Goal: Feedback & Contribution: Contribute content

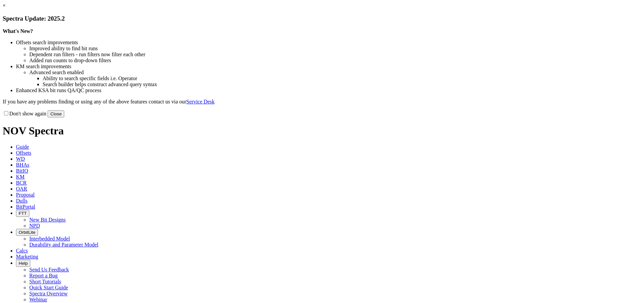
click at [64, 117] on button "Close" at bounding box center [56, 114] width 17 height 7
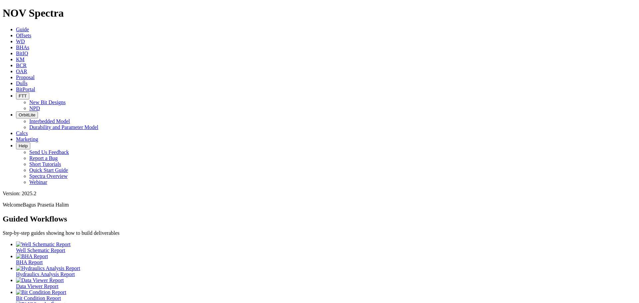
click at [31, 33] on span "Offsets" at bounding box center [23, 36] width 15 height 6
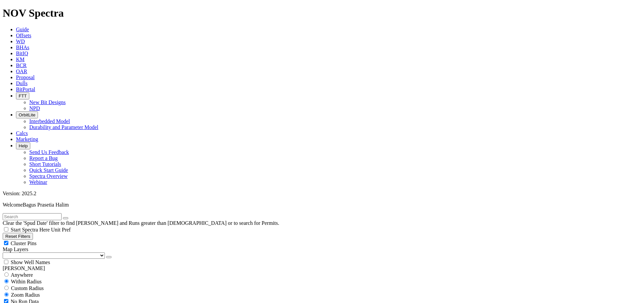
click at [44, 213] on input "text" at bounding box center [32, 216] width 59 height 7
type input "O"
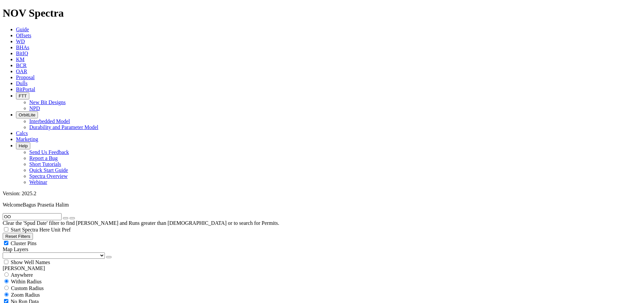
type input "O"
type input "o"
type input "0"
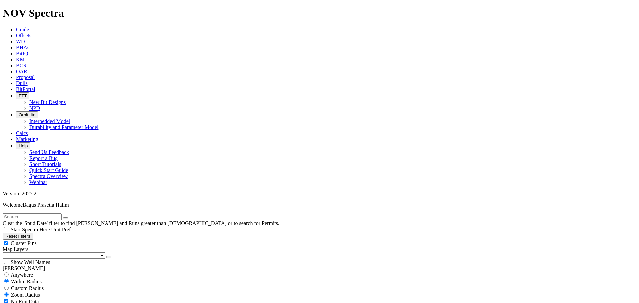
click at [37, 213] on input "text" at bounding box center [32, 216] width 59 height 7
type input "baffle"
click at [25, 39] on link "WD" at bounding box center [20, 42] width 9 height 6
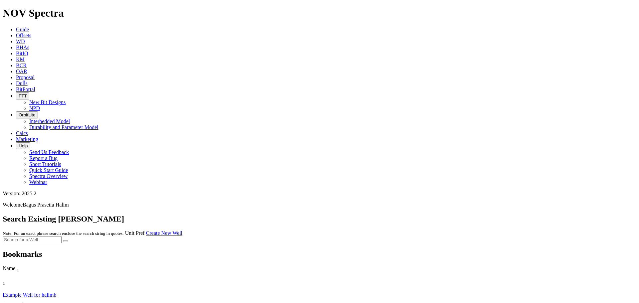
click at [31, 33] on span "Offsets" at bounding box center [23, 36] width 15 height 6
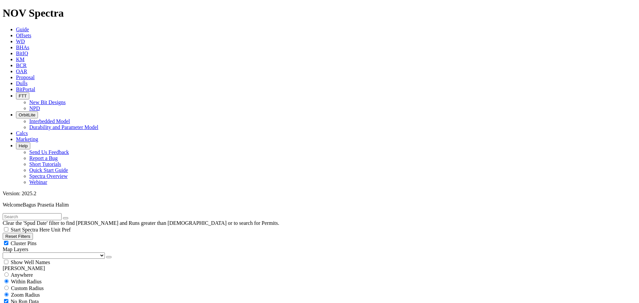
click at [28, 213] on input "text" at bounding box center [32, 216] width 59 height 7
click at [33, 213] on input "baffle" at bounding box center [32, 216] width 59 height 7
type input "b"
click at [39, 213] on input "[PERSON_NAME]" at bounding box center [32, 216] width 59 height 7
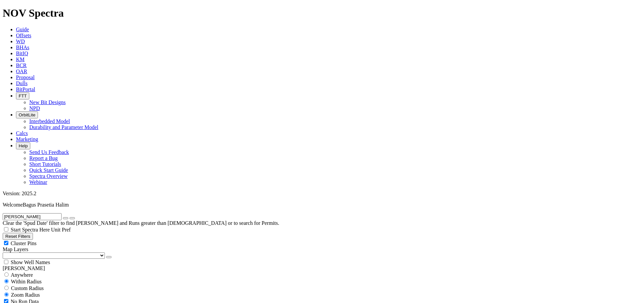
drag, startPoint x: 35, startPoint y: 24, endPoint x: -75, endPoint y: 27, distance: 110.2
drag, startPoint x: 32, startPoint y: 33, endPoint x: -24, endPoint y: 34, distance: 55.6
click at [47, 213] on input "Carpe" at bounding box center [32, 216] width 59 height 7
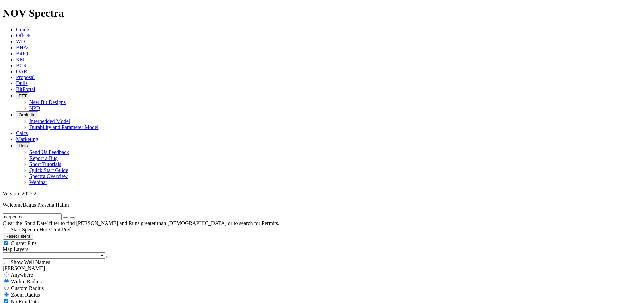
drag, startPoint x: 48, startPoint y: 28, endPoint x: -64, endPoint y: 33, distance: 112.3
type input "Dunk"
drag, startPoint x: 571, startPoint y: 86, endPoint x: 582, endPoint y: 88, distance: 12.0
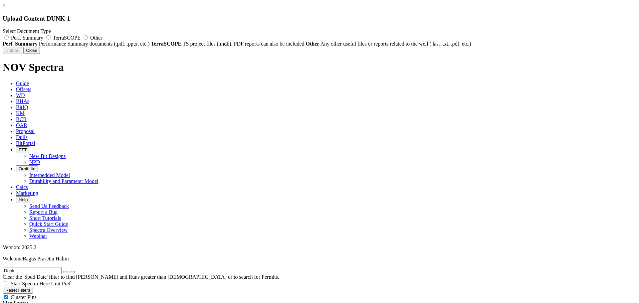
click at [81, 39] on span "TerraSCOPE" at bounding box center [67, 38] width 28 height 6
click at [51, 39] on input "TerraSCOPE" at bounding box center [48, 37] width 4 height 4
radio input "true"
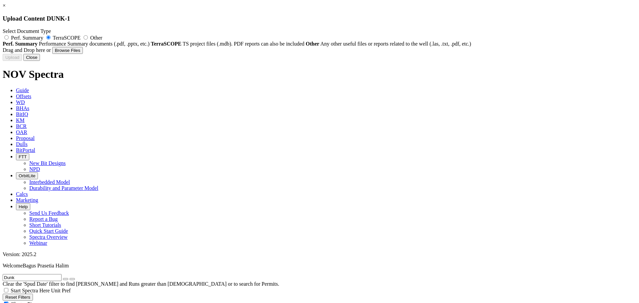
click at [83, 54] on button "Browse Files" at bounding box center [67, 50] width 31 height 7
type input "C:\fakepath\Dunk-1_TerraScope.pdf"
type input "Dunk-1_TerraScope.pdf"
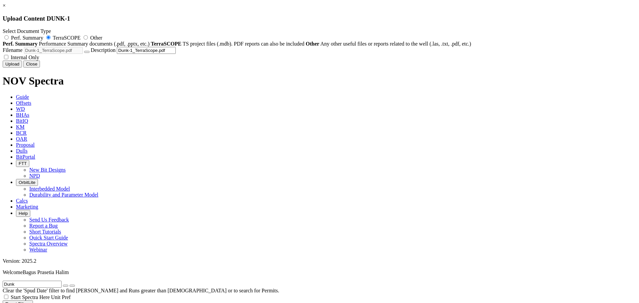
click at [39, 60] on span "Internal Only" at bounding box center [25, 58] width 29 height 6
click at [8, 59] on input "Internal Only" at bounding box center [6, 57] width 4 height 4
checkbox input "true"
click at [22, 68] on button "Upload" at bounding box center [12, 64] width 19 height 7
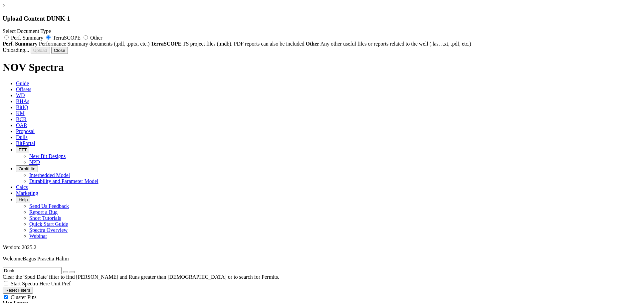
radio input "false"
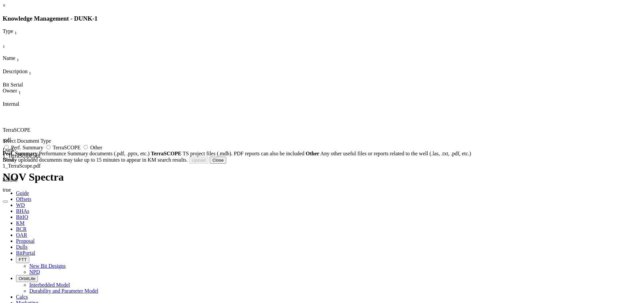
click at [226, 164] on button "Close" at bounding box center [218, 160] width 17 height 7
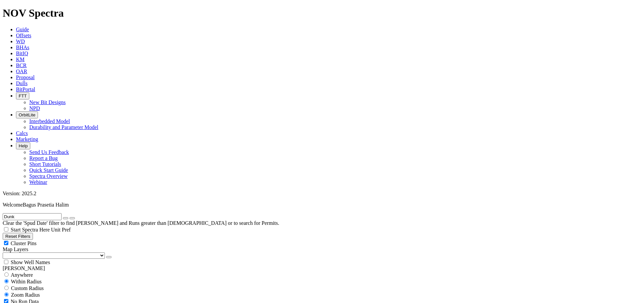
click at [45, 213] on input "Dunk" at bounding box center [32, 216] width 59 height 7
drag, startPoint x: 45, startPoint y: 27, endPoint x: -113, endPoint y: 34, distance: 158.6
drag, startPoint x: 36, startPoint y: 27, endPoint x: -51, endPoint y: 28, distance: 87.5
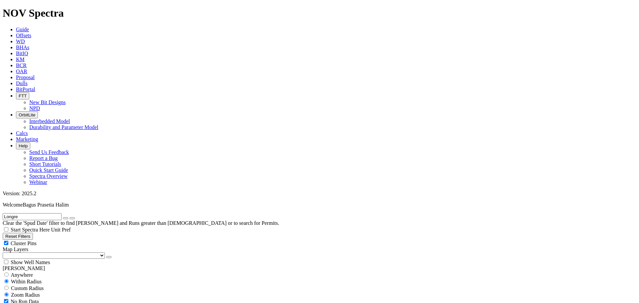
type input "baffle"
click at [43, 213] on input "baffle" at bounding box center [32, 216] width 59 height 7
click at [72, 218] on icon "submit" at bounding box center [72, 218] width 0 height 0
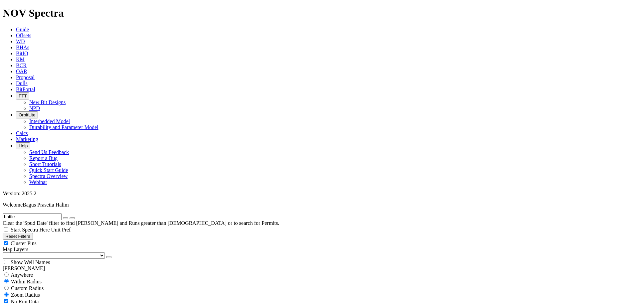
scroll to position [33, 0]
click at [68, 217] on button "button" at bounding box center [65, 218] width 5 height 2
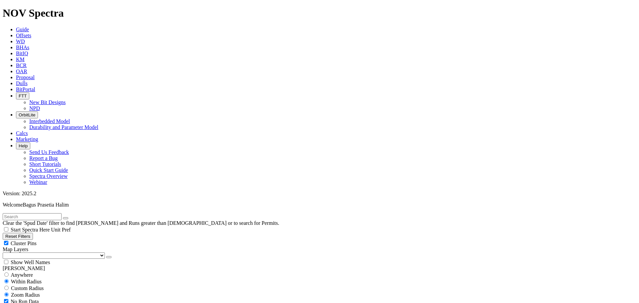
click at [31, 18] on h1 "NOV Spectra" at bounding box center [320, 13] width 634 height 12
click at [36, 213] on input "text" at bounding box center [32, 216] width 59 height 7
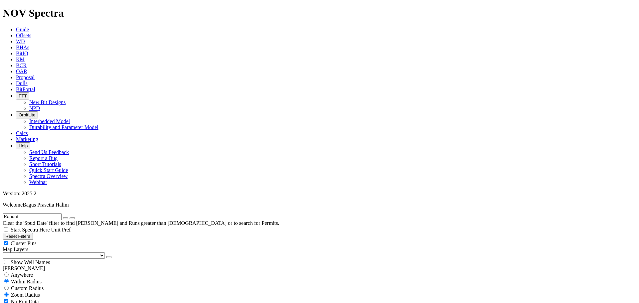
scroll to position [947, 0]
type input "Kapuni"
drag, startPoint x: 581, startPoint y: 139, endPoint x: 584, endPoint y: 146, distance: 8.0
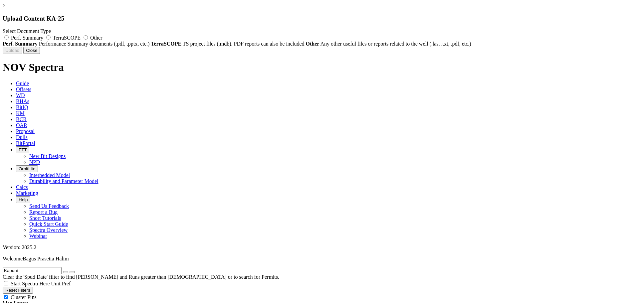
click at [43, 35] on span "Perf. Summary" at bounding box center [27, 38] width 32 height 6
click at [9, 35] on input "Perf. Summary" at bounding box center [6, 37] width 4 height 4
radio input "true"
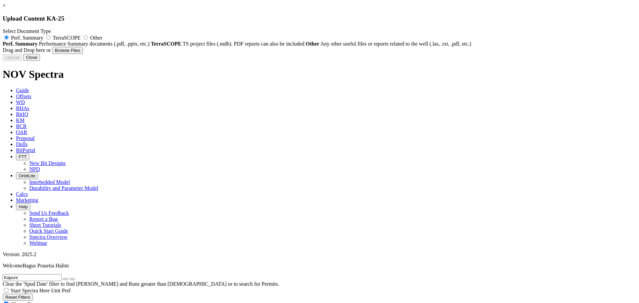
type input "8.5in TKC59 Performance Summary in [GEOGRAPHIC_DATA] V2.1.pptx"
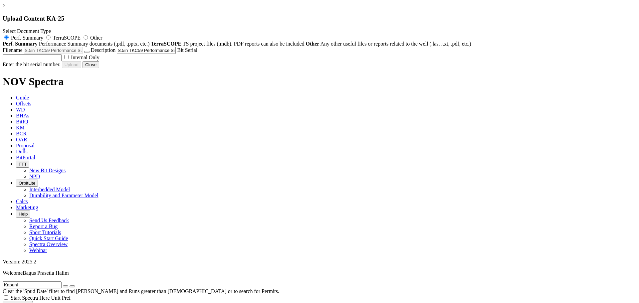
click at [100, 60] on span "Internal Only" at bounding box center [85, 58] width 29 height 6
click at [69, 59] on input "Internal Only" at bounding box center [66, 57] width 4 height 4
checkbox input "true"
drag, startPoint x: 345, startPoint y: 129, endPoint x: 357, endPoint y: 136, distance: 13.9
click at [62, 61] on input "text" at bounding box center [32, 57] width 59 height 7
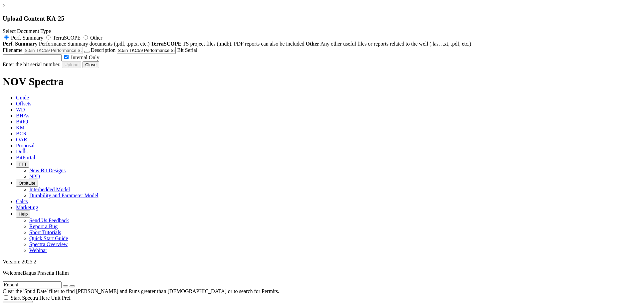
paste input "A295410"
type input "A295410"
click at [22, 68] on button "Upload" at bounding box center [12, 64] width 19 height 7
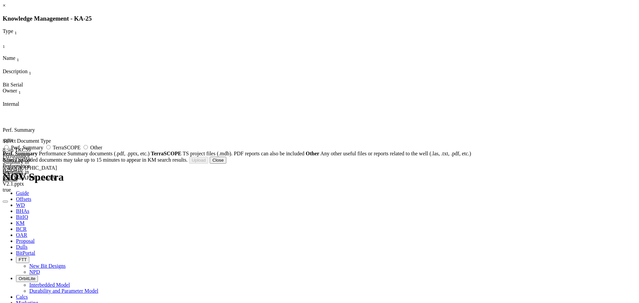
click at [43, 150] on span "Perf. Summary" at bounding box center [27, 148] width 32 height 6
click at [9, 149] on input "Perf. Summary" at bounding box center [6, 147] width 4 height 4
radio input "true"
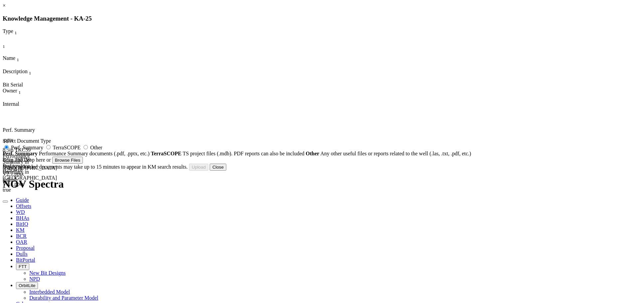
type input "8.5in TKC59 Performance Summary in [GEOGRAPHIC_DATA] V2.1 - EXT.pptx"
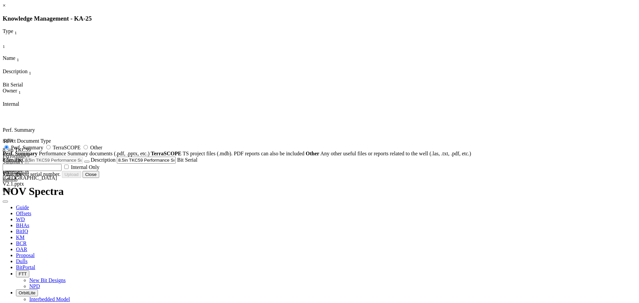
drag, startPoint x: 354, startPoint y: 246, endPoint x: 359, endPoint y: 246, distance: 5.7
click at [62, 171] on input "text" at bounding box center [32, 167] width 59 height 7
paste input "A295410"
type input "A295410"
click at [22, 178] on button "Upload" at bounding box center [12, 174] width 19 height 7
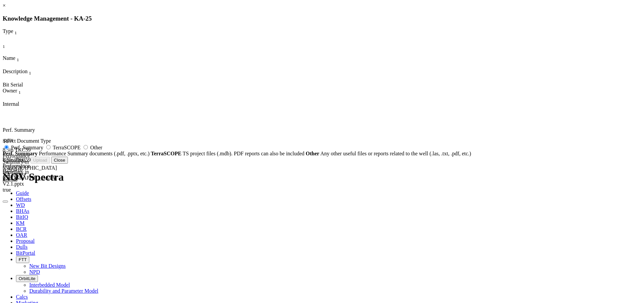
radio input "false"
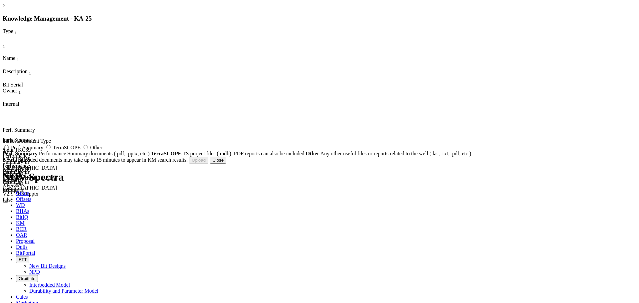
drag, startPoint x: 438, startPoint y: 215, endPoint x: 422, endPoint y: 218, distance: 16.3
click at [226, 164] on button "Close" at bounding box center [218, 160] width 17 height 7
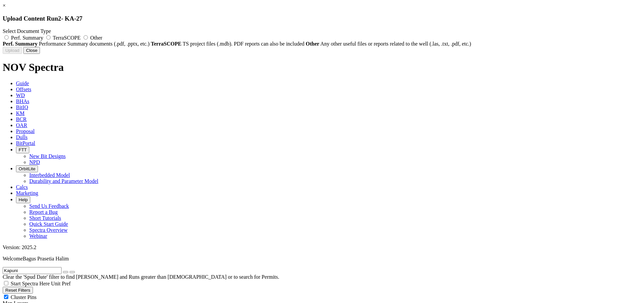
click at [102, 36] on label "Other" at bounding box center [92, 38] width 20 height 6
click at [88, 36] on input "Other" at bounding box center [86, 37] width 4 height 4
radio input "true"
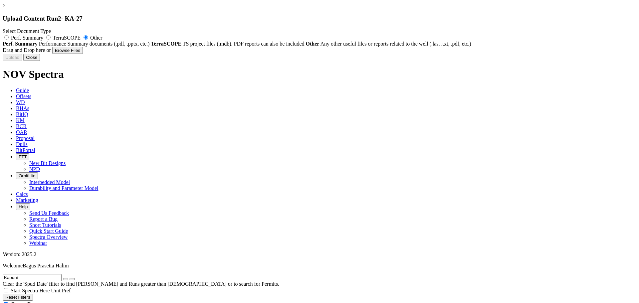
type input "NOV Drilling Roadmap 17.5in Kapuni-27_Todd Energy_Rev 2.0.pptx"
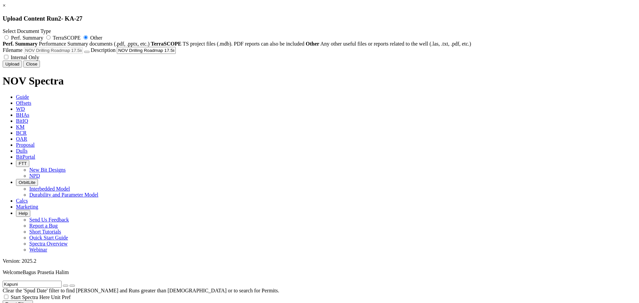
click at [90, 53] on button "button" at bounding box center [86, 52] width 5 height 2
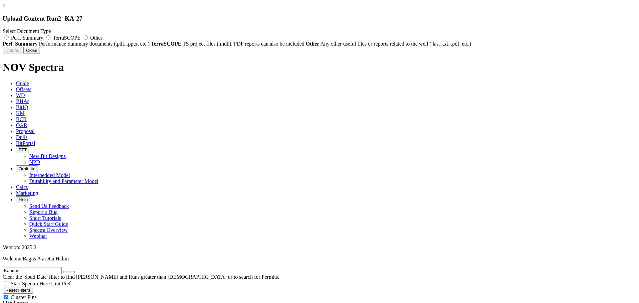
click at [102, 41] on span "Other" at bounding box center [96, 38] width 12 height 6
click at [88, 40] on input "Other" at bounding box center [86, 37] width 4 height 4
radio input "true"
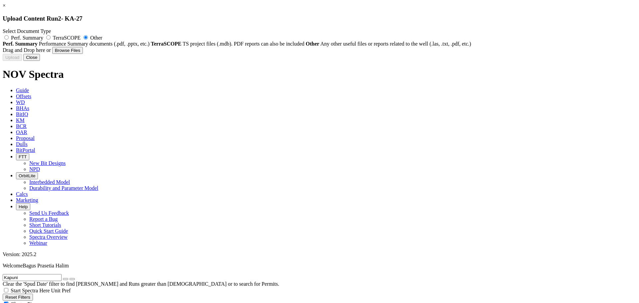
type input "Kapuni-27_12.25_ToddEnergy_CSA.pdf"
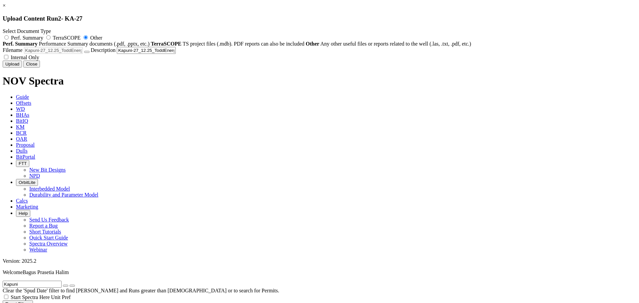
click at [90, 53] on button "button" at bounding box center [86, 52] width 5 height 2
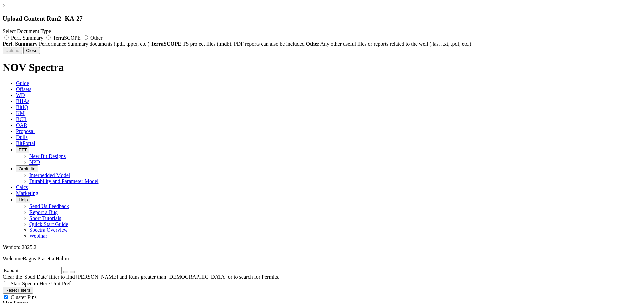
drag, startPoint x: 391, startPoint y: 36, endPoint x: 391, endPoint y: 42, distance: 6.0
click at [102, 35] on span "Other" at bounding box center [96, 38] width 12 height 6
click at [88, 35] on input "Other" at bounding box center [86, 37] width 4 height 4
radio input "true"
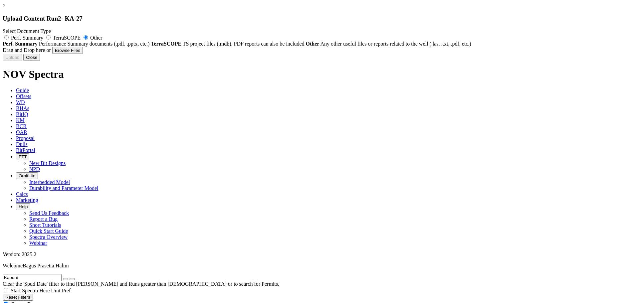
type input "NOV Run Report_Kapuni Pad-J_17.5_TH-11 Rev Final.pdf"
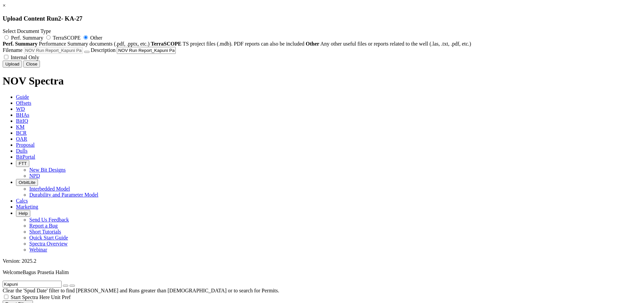
click at [39, 60] on span "Internal Only" at bounding box center [25, 58] width 29 height 6
click at [8, 59] on input "Internal Only" at bounding box center [6, 57] width 4 height 4
checkbox input "true"
click at [22, 68] on button "Upload" at bounding box center [12, 64] width 19 height 7
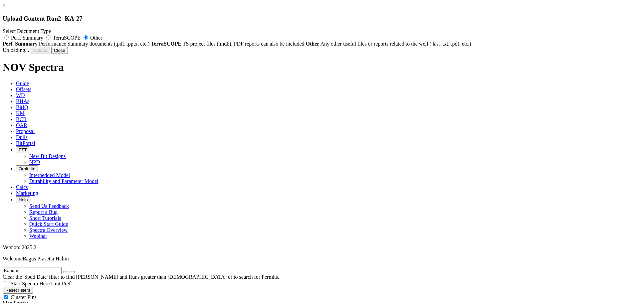
radio input "false"
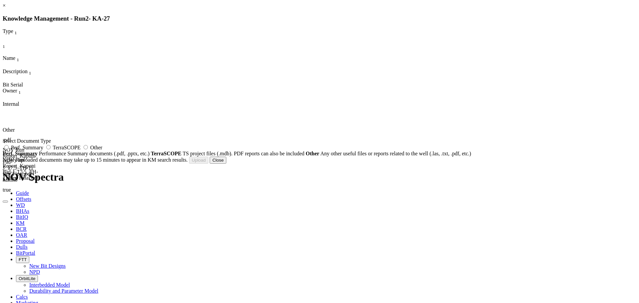
click at [226, 164] on button "Close" at bounding box center [218, 160] width 17 height 7
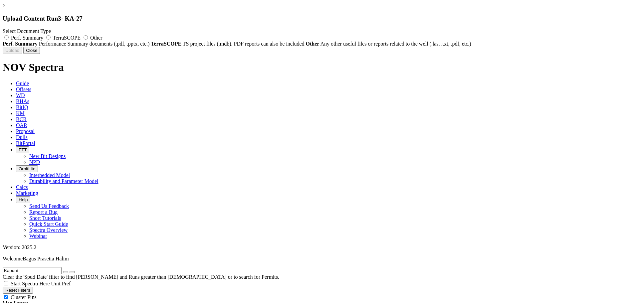
drag, startPoint x: 400, startPoint y: 31, endPoint x: 398, endPoint y: 34, distance: 4.2
click at [400, 31] on div "Select Document Type Perf. Summary TerraSCOPE Other Perf. Summary Performance S…" at bounding box center [320, 37] width 634 height 19
click at [102, 38] on label "Other" at bounding box center [92, 38] width 20 height 6
click at [88, 38] on input "Other" at bounding box center [86, 37] width 4 height 4
radio input "true"
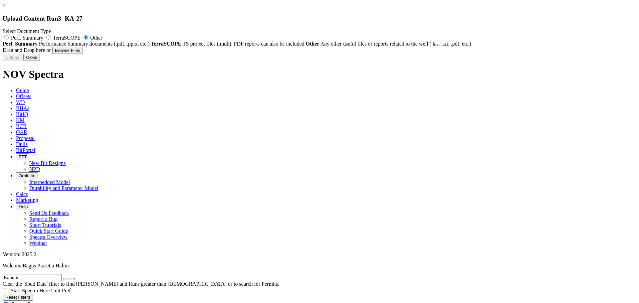
type input "NOV Run Report_Kapuni Pad-J_12.25 Rev 1.1.pdf"
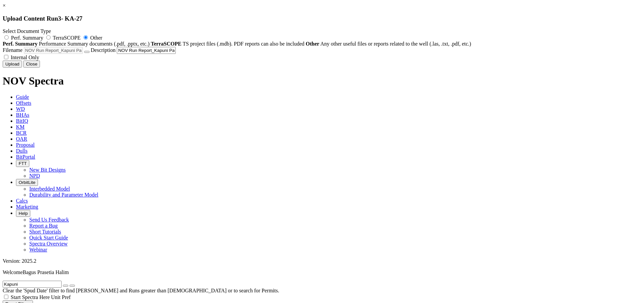
click at [39, 60] on span "Internal Only" at bounding box center [25, 58] width 29 height 6
click at [8, 59] on input "Internal Only" at bounding box center [6, 57] width 4 height 4
checkbox input "true"
click at [22, 68] on button "Upload" at bounding box center [12, 64] width 19 height 7
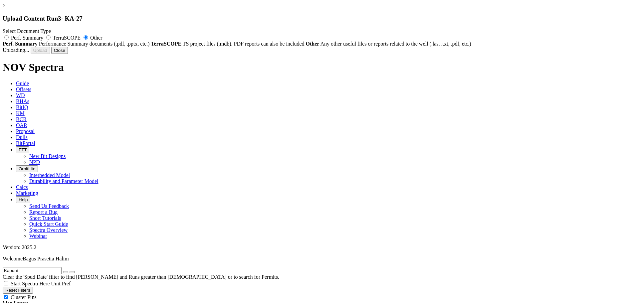
radio input "false"
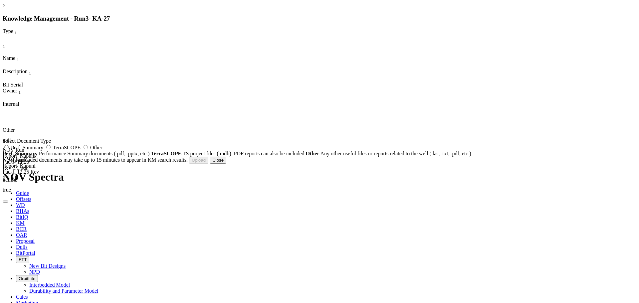
click at [226, 164] on button "Close" at bounding box center [218, 160] width 17 height 7
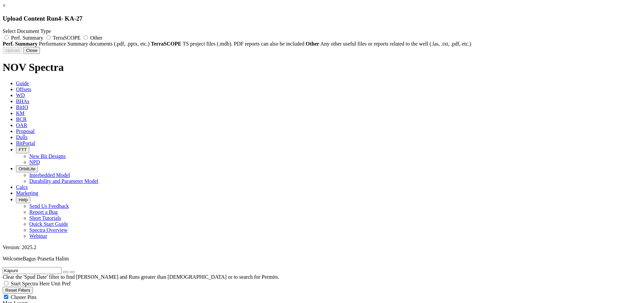
click at [102, 39] on label "Other" at bounding box center [92, 38] width 20 height 6
click at [88, 39] on input "Other" at bounding box center [86, 37] width 4 height 4
radio input "true"
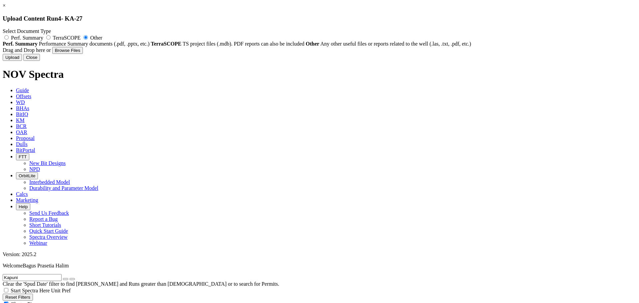
type input "NOV Run Report_Kapuni Pad-J_8.5 Rev 1.1.pdf"
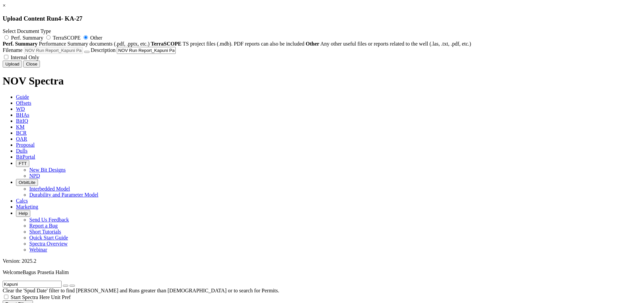
click at [39, 60] on span "Internal Only" at bounding box center [25, 58] width 29 height 6
click at [8, 59] on input "Internal Only" at bounding box center [6, 57] width 4 height 4
checkbox input "true"
click at [22, 68] on button "Upload" at bounding box center [12, 64] width 19 height 7
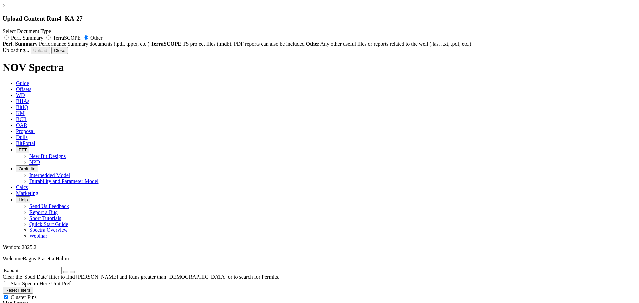
radio input "false"
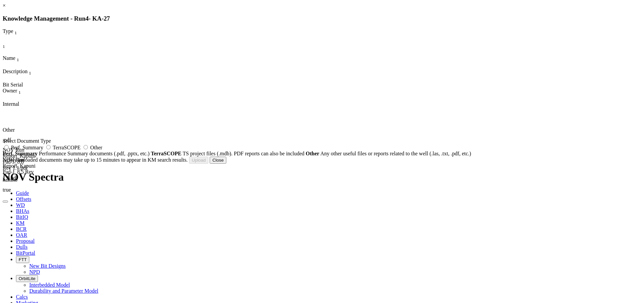
click at [226, 164] on button "Close" at bounding box center [218, 160] width 17 height 7
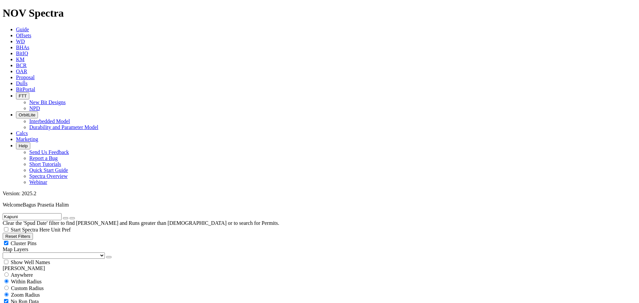
drag, startPoint x: -36, startPoint y: 25, endPoint x: -61, endPoint y: 25, distance: 24.3
click at [51, 213] on input "otway" at bounding box center [32, 216] width 59 height 7
click at [75, 217] on button "submit" at bounding box center [72, 218] width 5 height 2
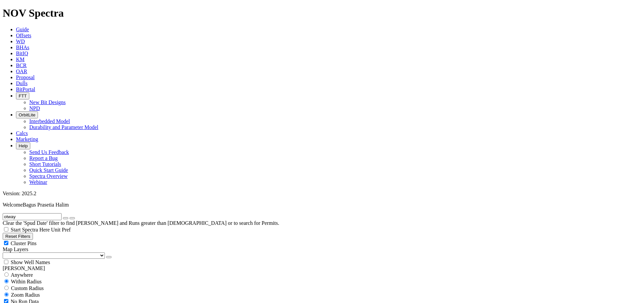
drag, startPoint x: 45, startPoint y: 28, endPoint x: -53, endPoint y: 19, distance: 98.3
type input "KA"
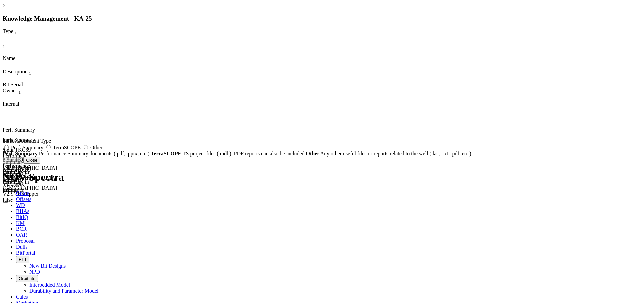
click at [6, 8] on link "×" at bounding box center [4, 6] width 3 height 6
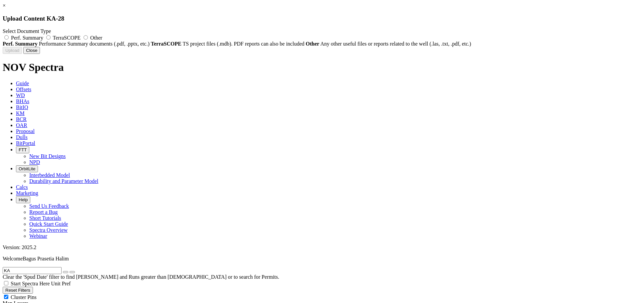
click at [102, 39] on span "Other" at bounding box center [96, 38] width 12 height 6
click at [88, 39] on input "Other" at bounding box center [86, 37] width 4 height 4
radio input "true"
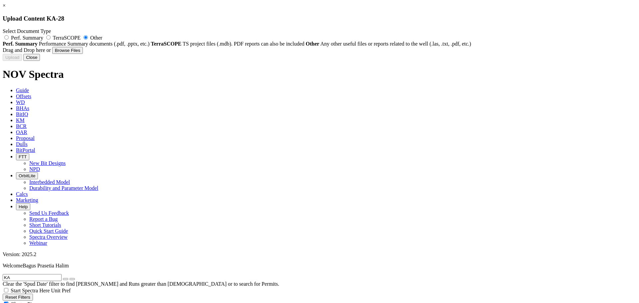
click at [289, 33] on div "Select Document Type Perf. Summary TerraSCOPE Other Perf. Summary Performance S…" at bounding box center [320, 37] width 634 height 19
click at [43, 36] on span "Perf. Summary" at bounding box center [27, 38] width 32 height 6
click at [9, 36] on input "Perf. Summary" at bounding box center [6, 37] width 4 height 4
radio input "true"
radio input "false"
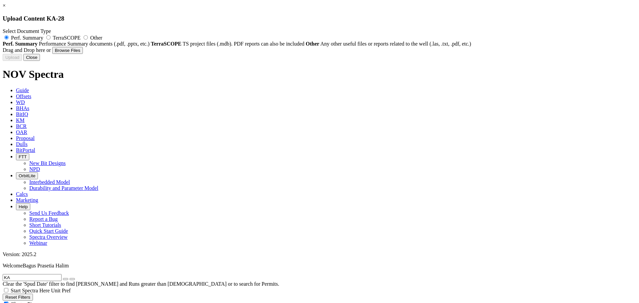
type input "8.5in TKC59 Performance Summary in [GEOGRAPHIC_DATA] V2.0 PV.pptx"
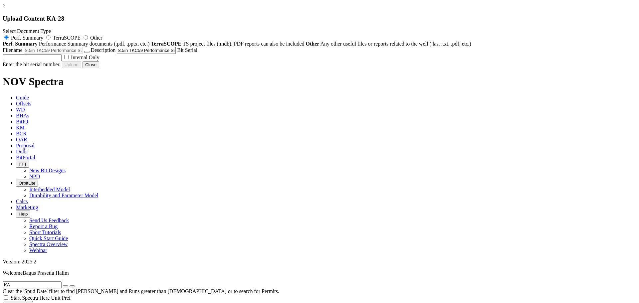
click at [100, 60] on span "Internal Only" at bounding box center [85, 58] width 29 height 6
click at [69, 59] on input "Internal Only" at bounding box center [66, 57] width 4 height 4
checkbox input "true"
click at [62, 61] on input "text" at bounding box center [32, 57] width 59 height 7
click at [279, 61] on div "Drag and Drop here or Browse Files Filename 8.5in TKC59 Performance Summary in …" at bounding box center [320, 54] width 634 height 14
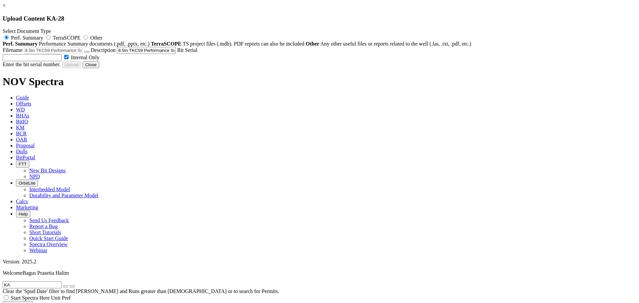
click at [62, 61] on input "text" at bounding box center [32, 57] width 59 height 7
paste input "A295410"
type input "A295410"
click at [407, 68] on div "Enter the bit serial number. Uploading... Newly uploaded documents may take up …" at bounding box center [320, 64] width 634 height 7
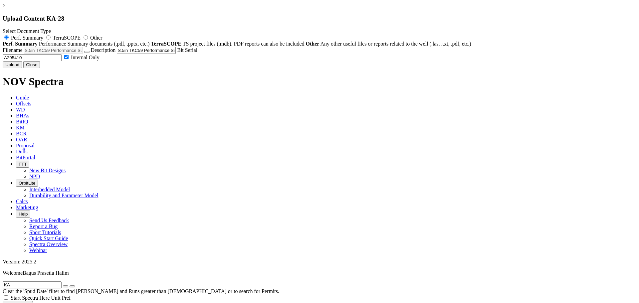
click at [22, 68] on button "Upload" at bounding box center [12, 64] width 19 height 7
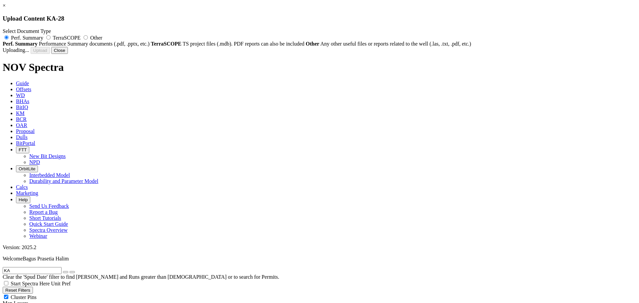
radio input "false"
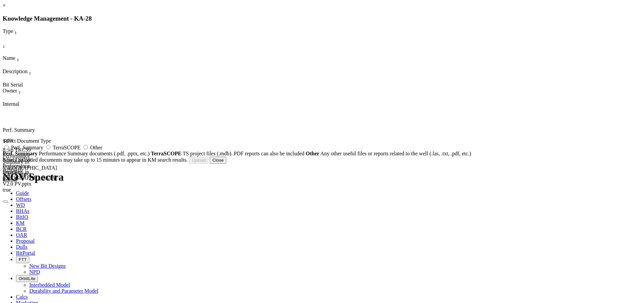
click at [226, 164] on button "Close" at bounding box center [218, 160] width 17 height 7
